Goal: Task Accomplishment & Management: Complete application form

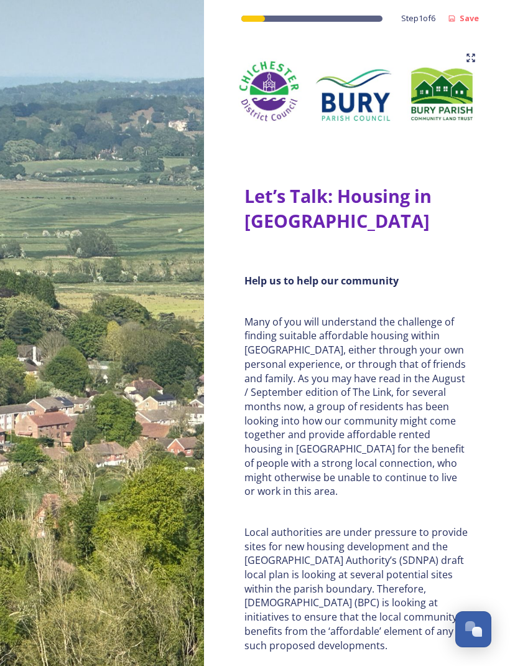
click at [22, 478] on img at bounding box center [102, 333] width 204 height 666
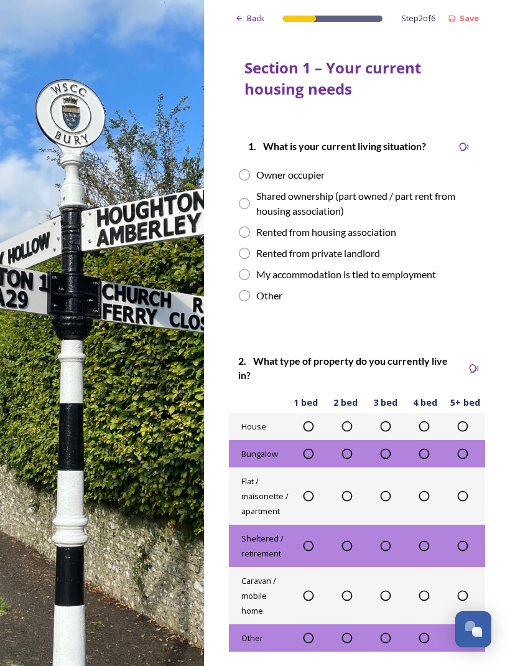
click at [244, 172] on input "radio" at bounding box center [244, 174] width 11 height 11
radio input "true"
click at [387, 421] on icon at bounding box center [385, 426] width 12 height 12
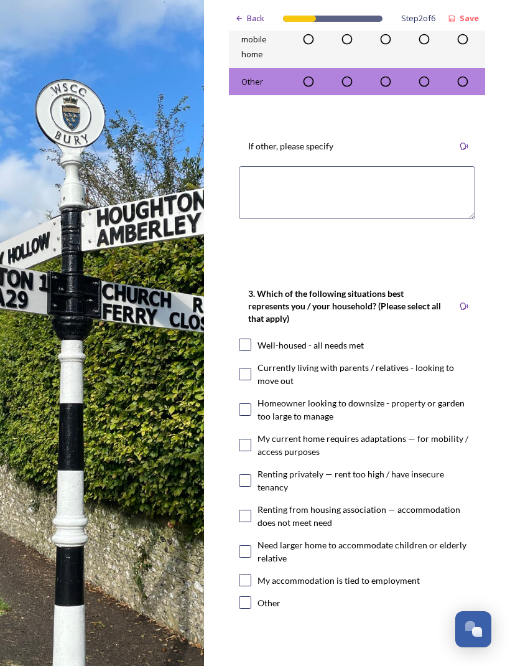
scroll to position [556, 0]
click at [246, 338] on input "checkbox" at bounding box center [245, 344] width 12 height 12
checkbox input "true"
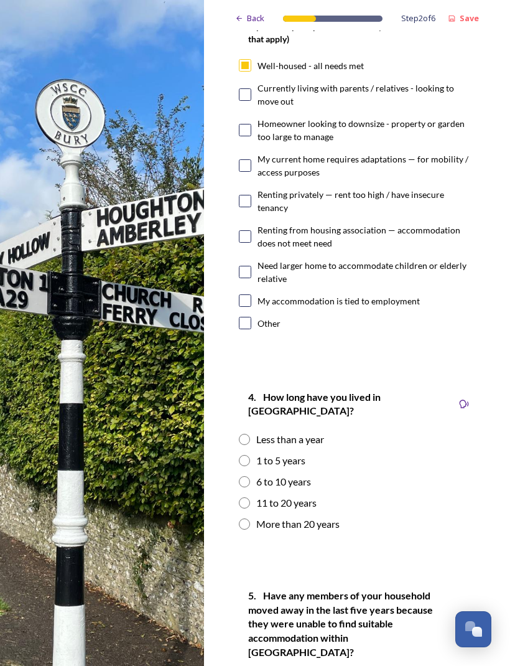
scroll to position [836, 0]
click at [249, 516] on div "More than 20 years" at bounding box center [357, 523] width 236 height 15
radio input "true"
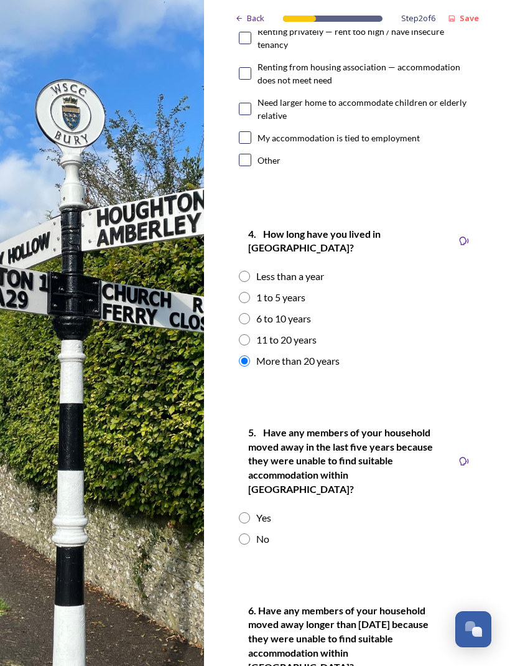
scroll to position [999, 0]
click at [248, 533] on input "radio" at bounding box center [244, 538] width 11 height 11
radio input "true"
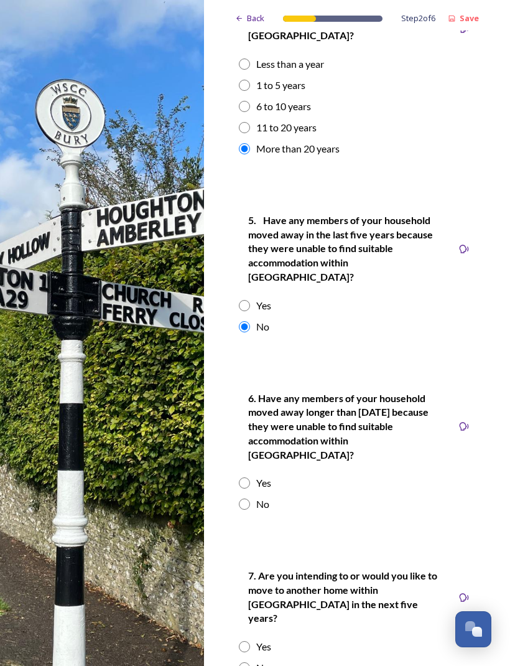
scroll to position [1211, 0]
click at [248, 498] on input "radio" at bounding box center [244, 503] width 11 height 11
radio input "true"
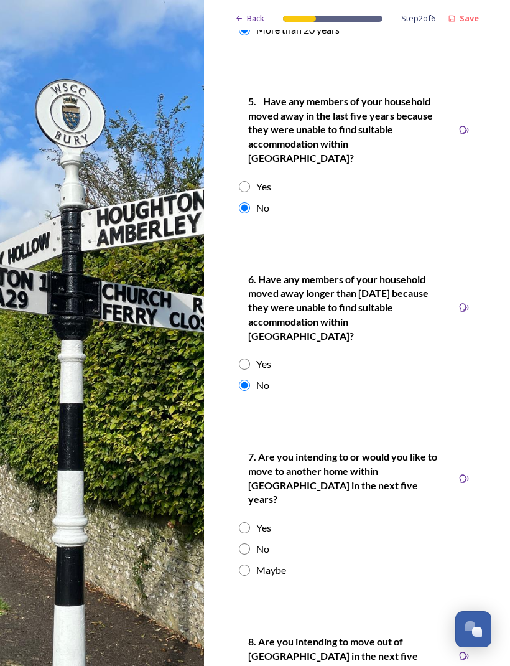
scroll to position [1334, 0]
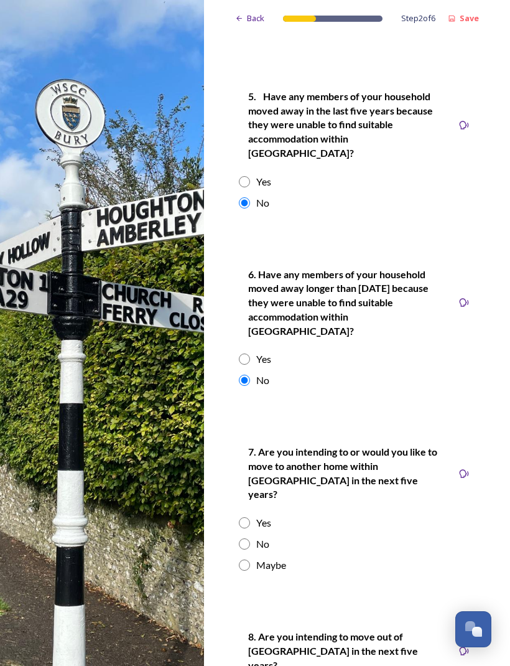
click at [248, 538] on input "radio" at bounding box center [244, 543] width 11 height 11
radio input "true"
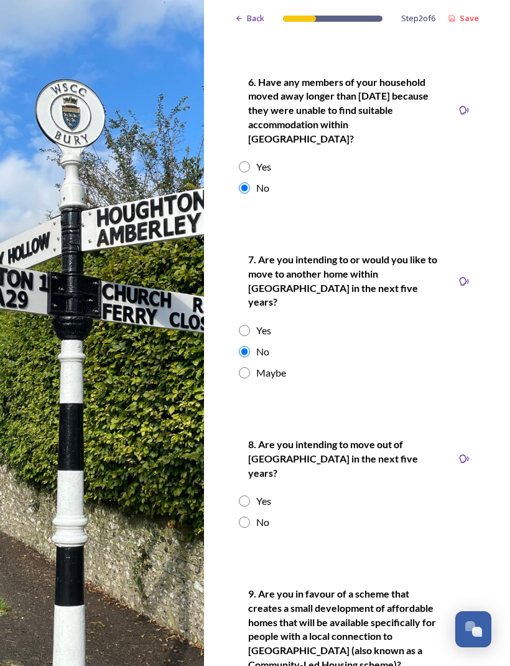
scroll to position [1527, 0]
click at [247, 516] on input "radio" at bounding box center [244, 521] width 11 height 11
radio input "true"
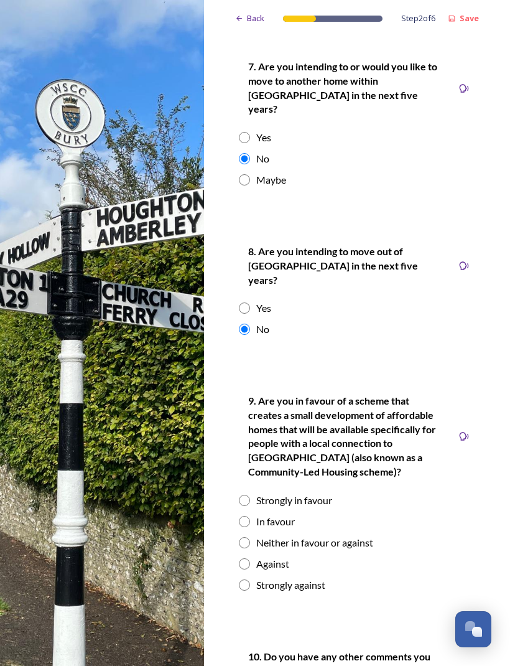
scroll to position [1719, 0]
click at [246, 516] on input "radio" at bounding box center [244, 521] width 11 height 11
radio input "true"
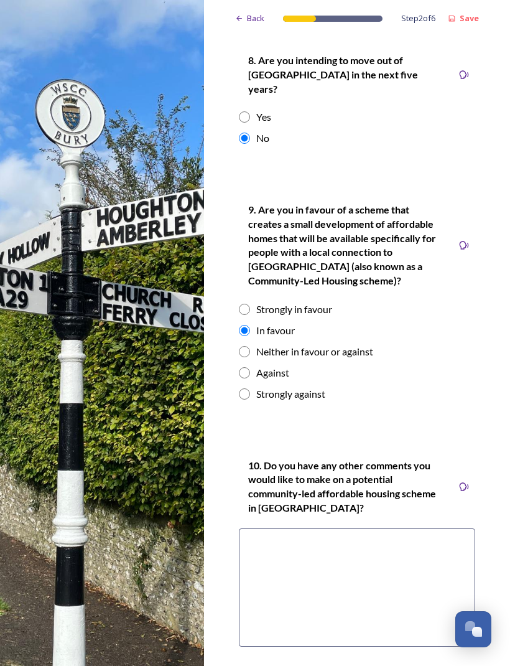
scroll to position [1910, 0]
click at [249, 347] on input "radio" at bounding box center [244, 352] width 11 height 11
radio input "true"
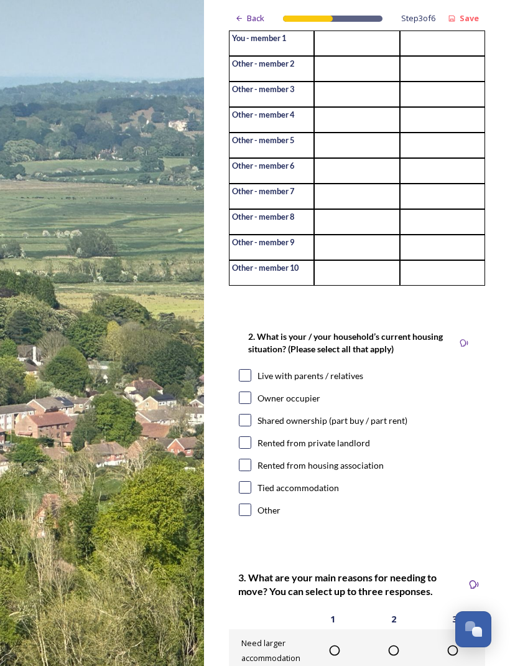
scroll to position [169, 0]
click at [245, 391] on input "checkbox" at bounding box center [245, 397] width 12 height 12
checkbox input "true"
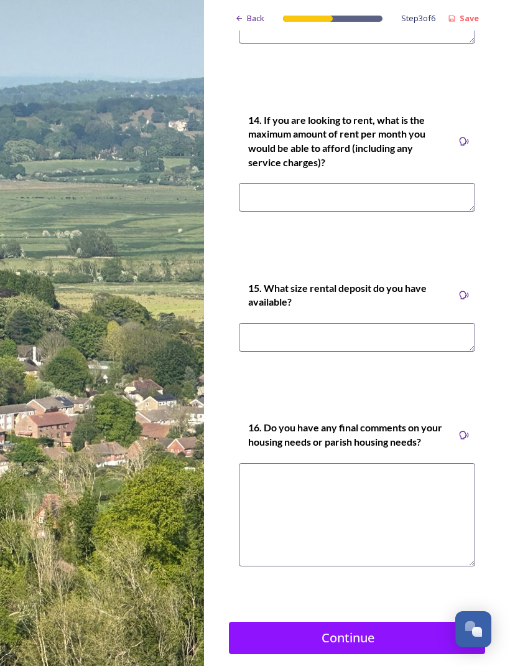
scroll to position [4086, 0]
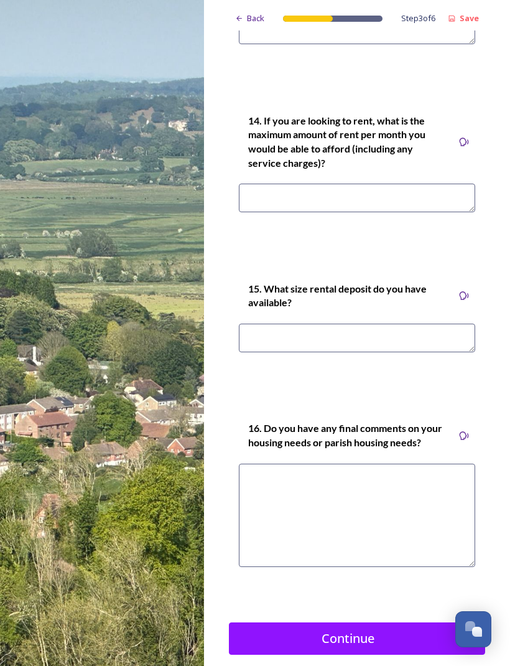
click at [383, 629] on div "Continue" at bounding box center [348, 638] width 225 height 19
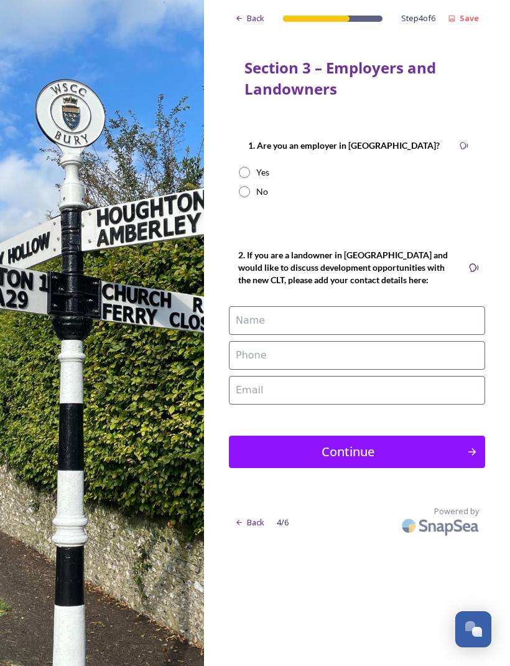
click at [245, 194] on input "radio" at bounding box center [244, 191] width 11 height 11
radio input "true"
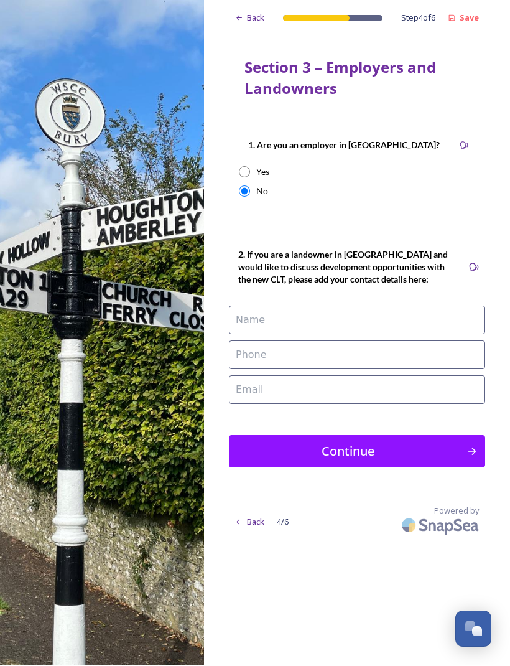
scroll to position [35, 0]
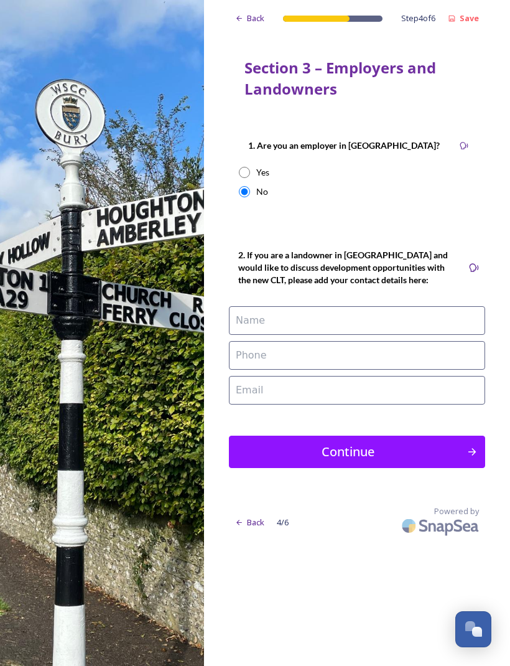
click at [446, 442] on div "Continue" at bounding box center [348, 451] width 225 height 19
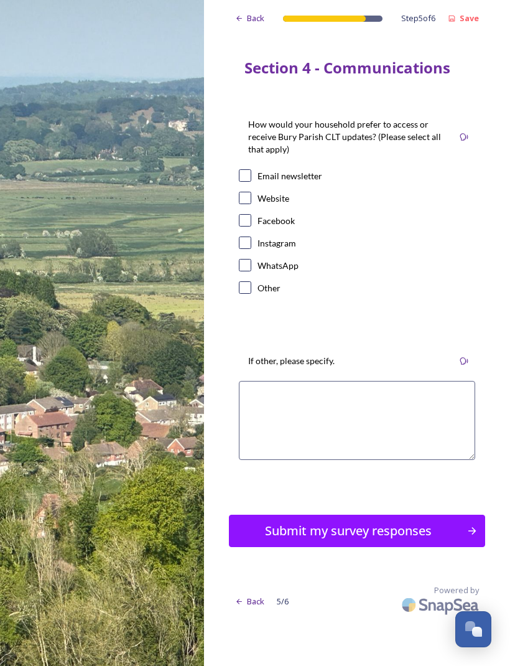
click at [246, 169] on input "checkbox" at bounding box center [245, 175] width 12 height 12
checkbox input "true"
click at [451, 521] on div "Submit my survey responses" at bounding box center [348, 530] width 225 height 19
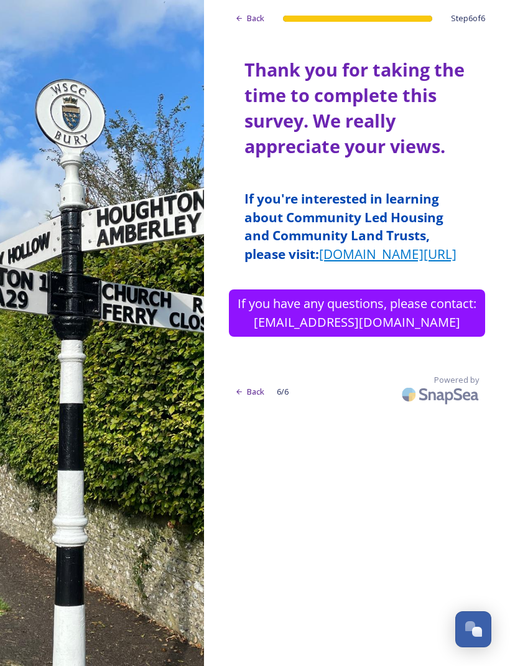
scroll to position [0, 0]
